Goal: Task Accomplishment & Management: Use online tool/utility

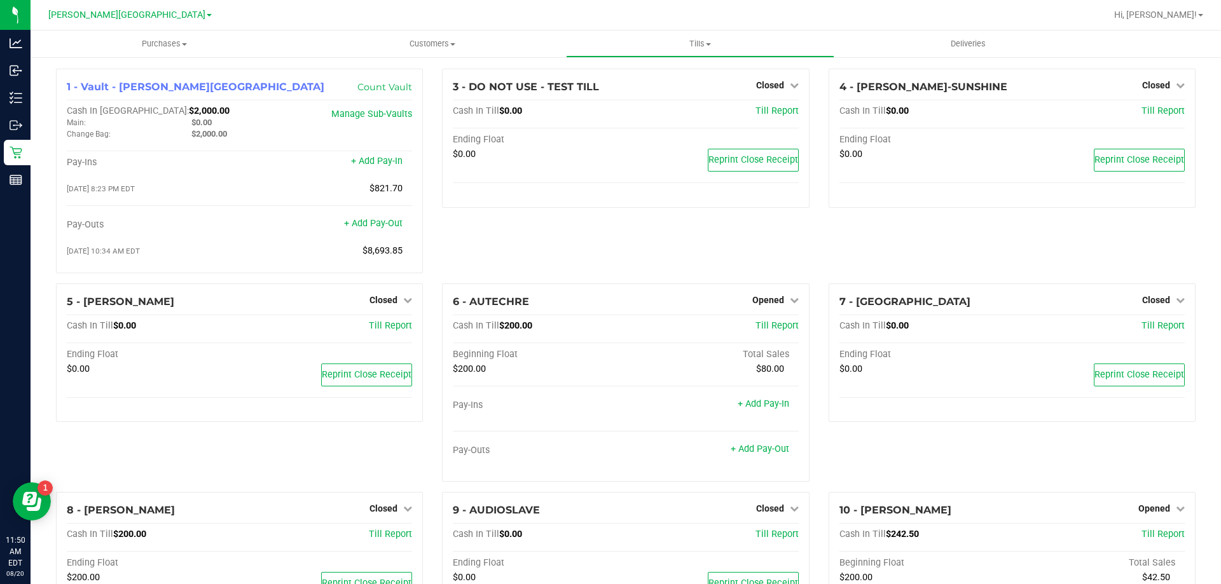
scroll to position [252, 0]
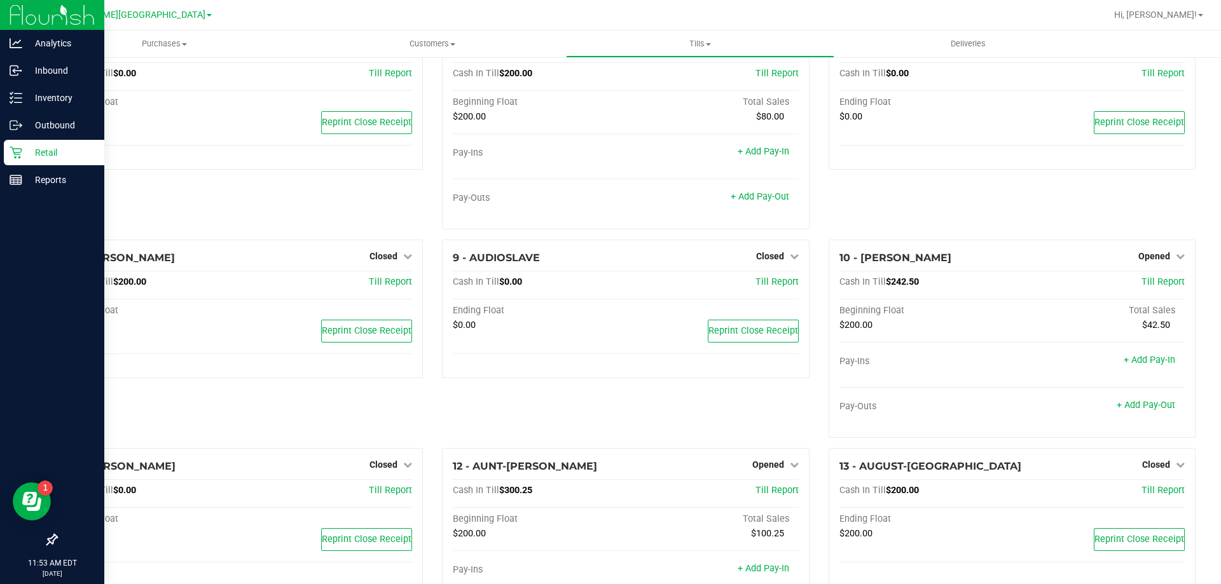
click at [45, 158] on p "Retail" at bounding box center [60, 152] width 76 height 15
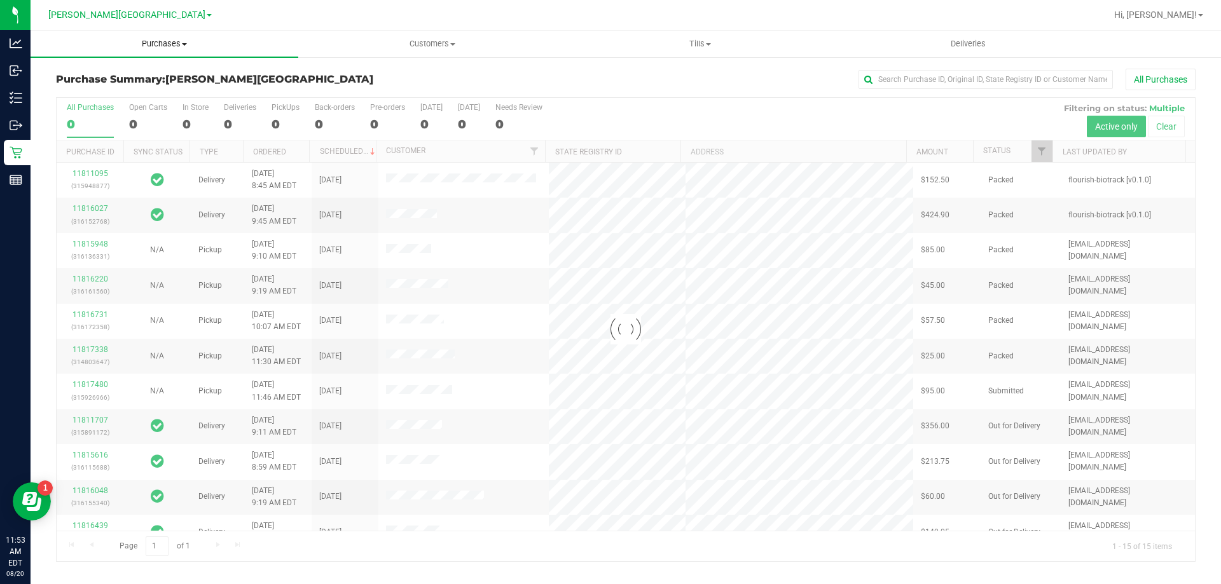
click at [159, 45] on span "Purchases" at bounding box center [165, 43] width 268 height 11
click at [132, 89] on li "Fulfillment" at bounding box center [165, 92] width 268 height 15
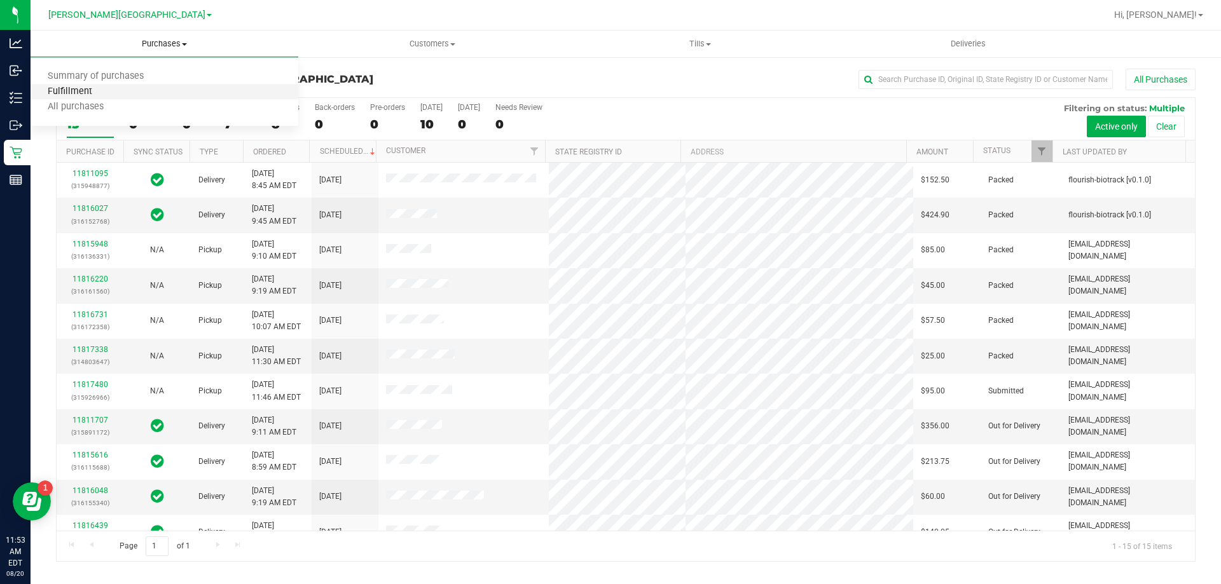
click at [97, 94] on span "Fulfillment" at bounding box center [70, 91] width 79 height 11
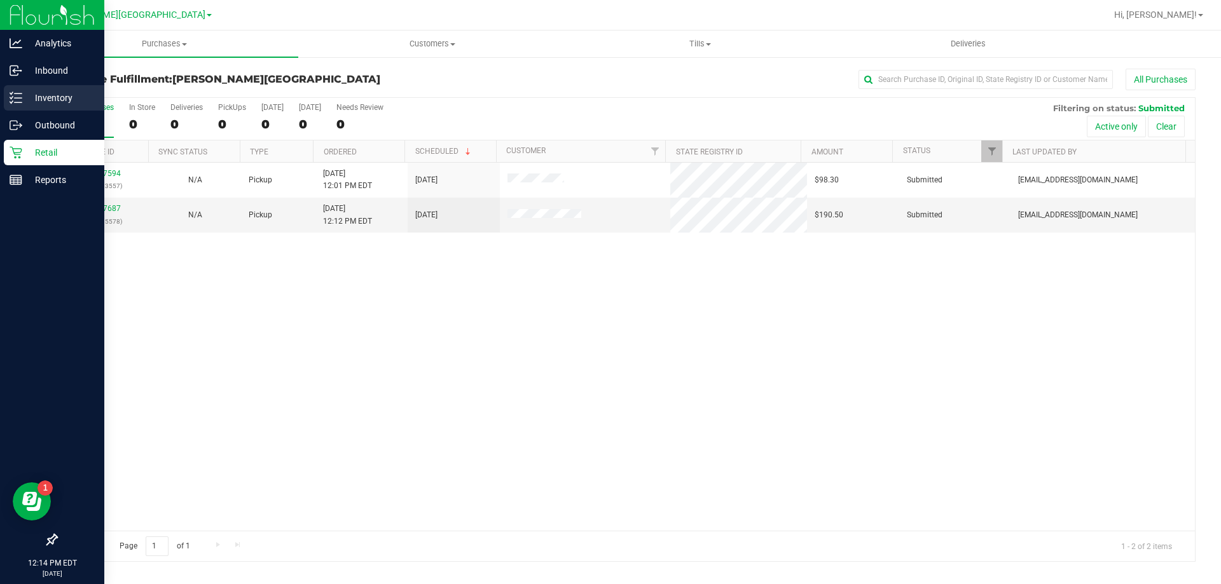
click at [11, 99] on icon at bounding box center [11, 98] width 3 height 2
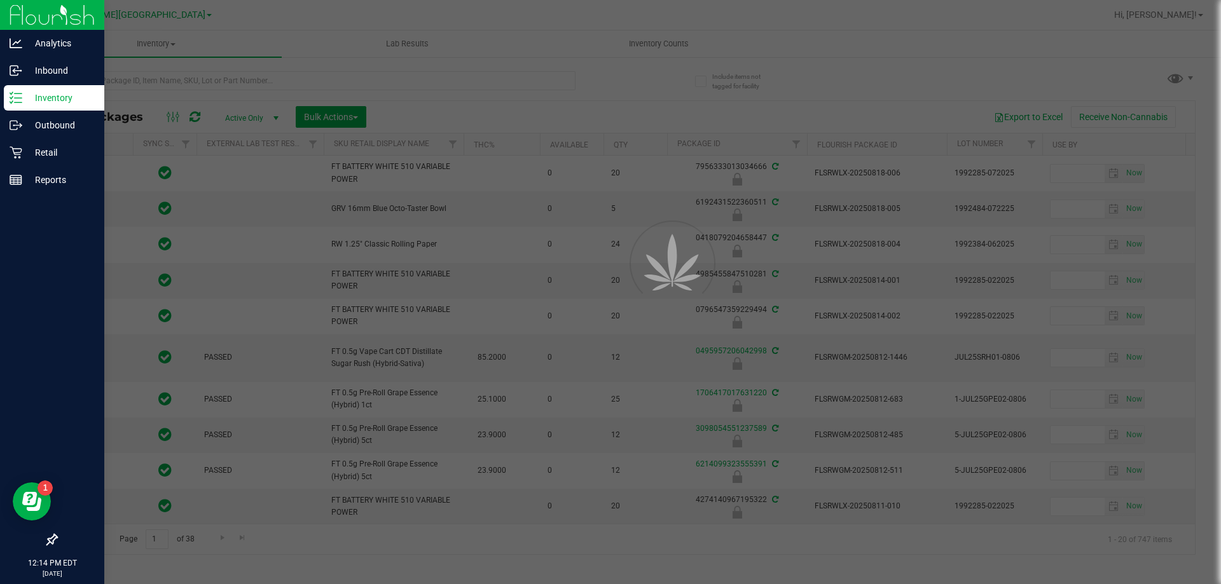
click at [153, 78] on div at bounding box center [610, 292] width 1221 height 584
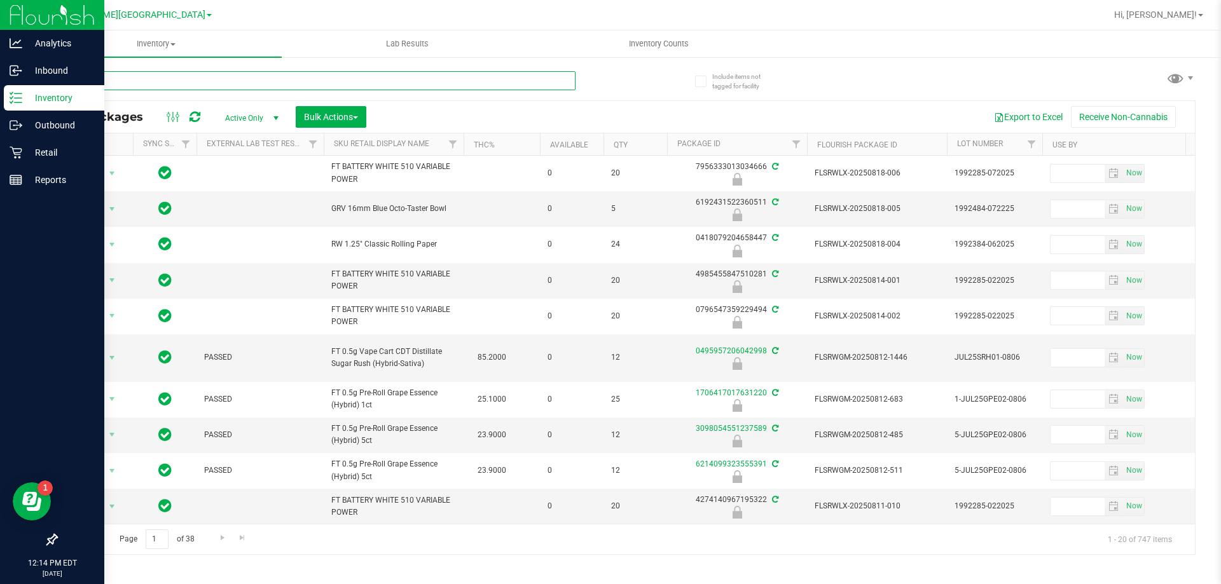
click at [138, 83] on input "text" at bounding box center [315, 80] width 519 height 19
type input "1669921823493943"
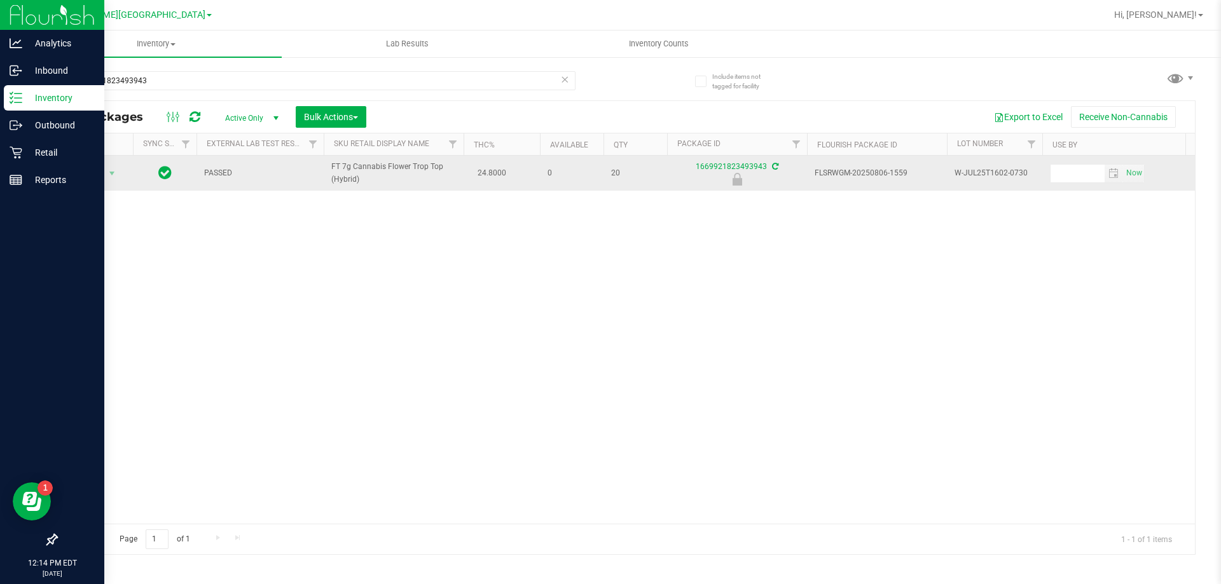
click at [94, 172] on span "Action" at bounding box center [86, 174] width 34 height 18
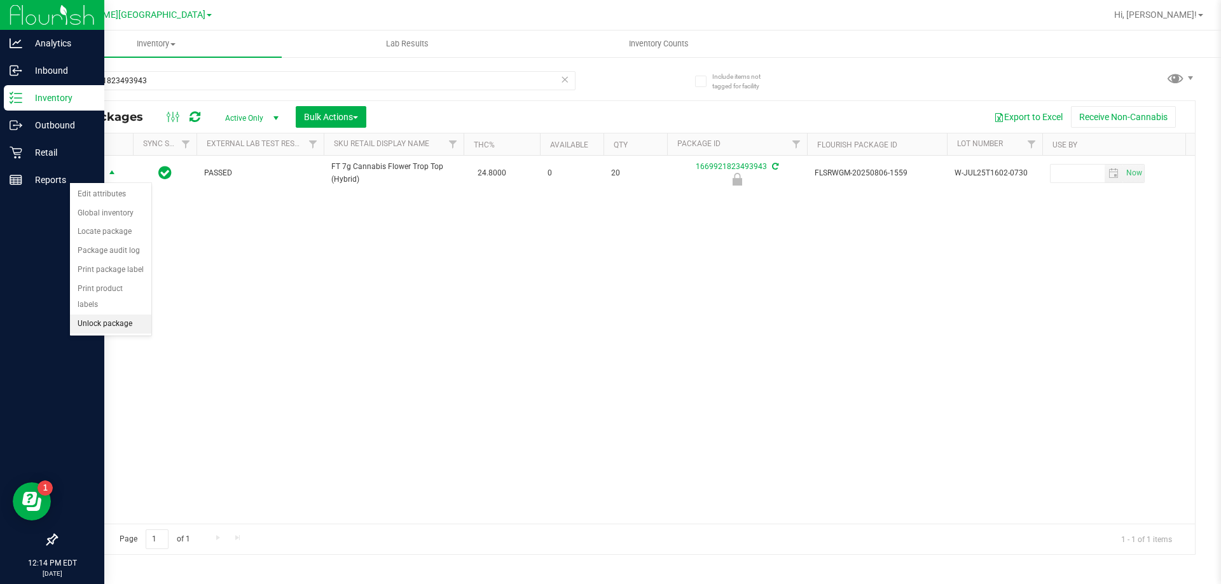
click at [106, 315] on li "Unlock package" at bounding box center [110, 324] width 81 height 19
